Goal: Browse casually

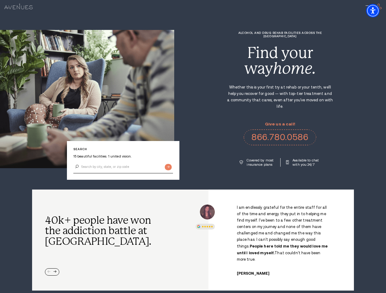
click at [193, 147] on div "Alcohol and Drug Rehab Facilities across the [GEOGRAPHIC_DATA] Find your way ho…" at bounding box center [280, 99] width 212 height 136
click at [378, 11] on img "Accessibility Menu" at bounding box center [372, 10] width 13 height 13
